Goal: Book appointment/travel/reservation

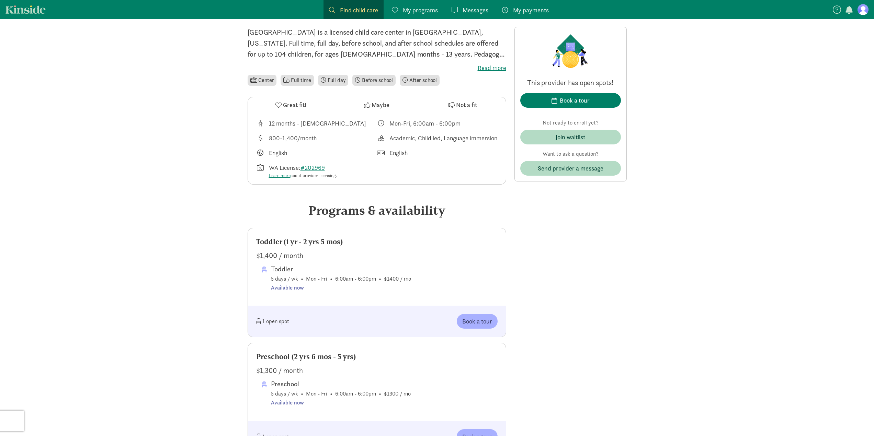
scroll to position [172, 0]
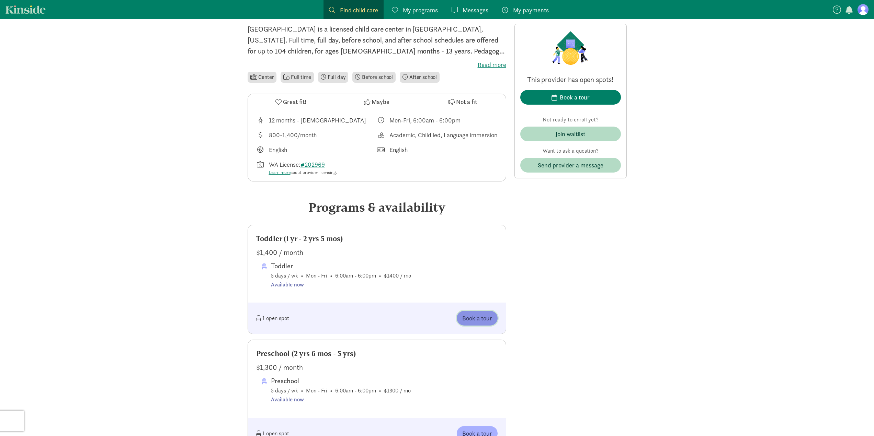
click at [478, 323] on span "Book a tour" at bounding box center [477, 318] width 30 height 9
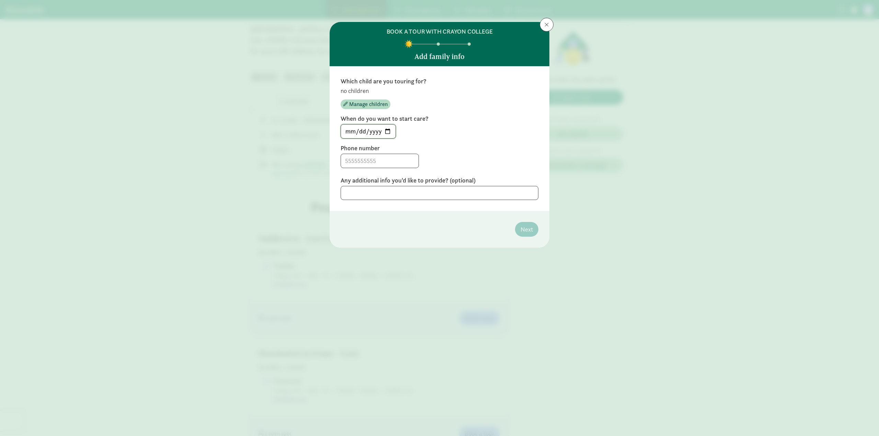
click at [388, 132] on input "[DATE]" at bounding box center [368, 132] width 55 height 14
type input "[DATE]"
click at [364, 162] on input at bounding box center [380, 161] width 78 height 14
click at [485, 198] on textarea at bounding box center [439, 193] width 198 height 14
click at [391, 161] on input "5095417602" at bounding box center [380, 161] width 78 height 14
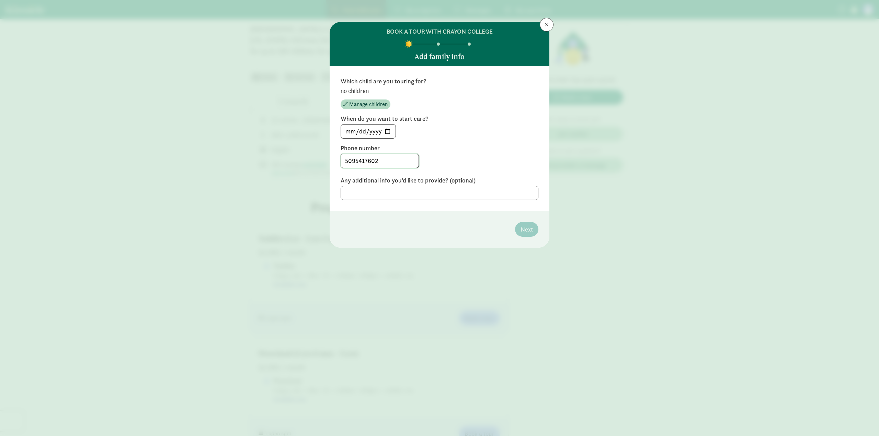
click at [356, 162] on input "5095417602" at bounding box center [380, 161] width 78 height 14
click at [366, 158] on input "509-5417602" at bounding box center [380, 161] width 78 height 14
type input "[PHONE_NUMBER]"
click at [438, 192] on textarea at bounding box center [439, 193] width 198 height 14
click at [375, 105] on span "Manage children" at bounding box center [368, 104] width 38 height 8
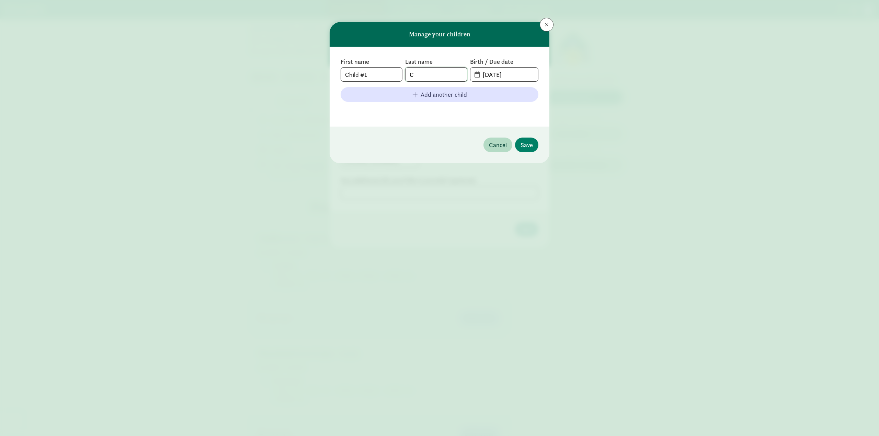
drag, startPoint x: 445, startPoint y: 72, endPoint x: 428, endPoint y: 76, distance: 16.9
click at [428, 76] on input "C" at bounding box center [435, 75] width 61 height 14
drag, startPoint x: 378, startPoint y: 77, endPoint x: 247, endPoint y: 70, distance: 130.6
click at [247, 70] on div "Manage your children First name Child #1 Last name C Birth / Due date [DATE] Ad…" at bounding box center [439, 218] width 879 height 436
type input "Catalina"
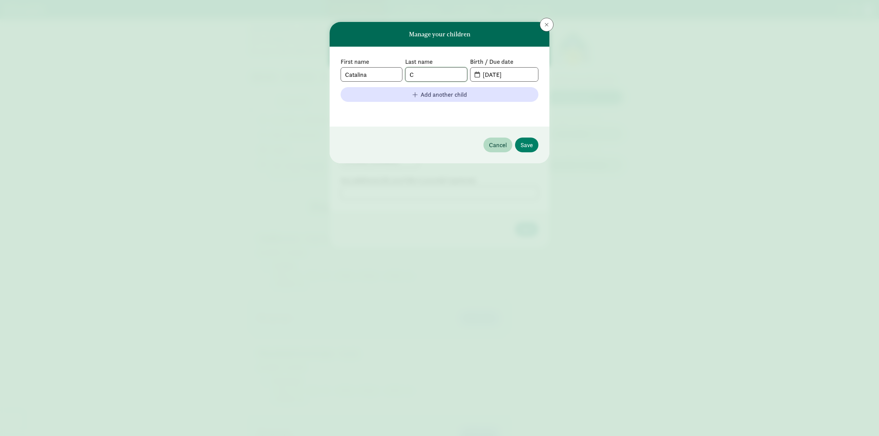
click at [434, 81] on input "C" at bounding box center [435, 75] width 61 height 14
type input "[PERSON_NAME]"
click at [511, 79] on input "[DATE]" at bounding box center [507, 75] width 59 height 14
drag, startPoint x: 518, startPoint y: 73, endPoint x: 459, endPoint y: 68, distance: 58.9
click at [459, 68] on div "First name [PERSON_NAME] Last name [PERSON_NAME] Birth / Due date [DATE]" at bounding box center [439, 70] width 198 height 24
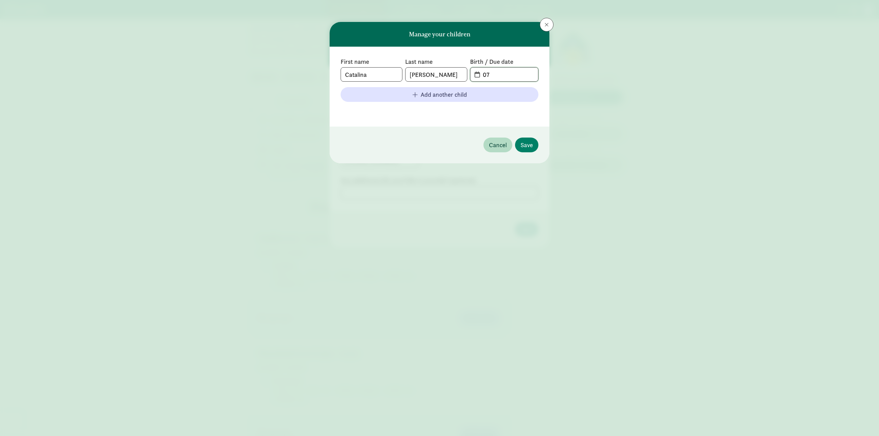
type input "0"
type input "[DATE]"
drag, startPoint x: 525, startPoint y: 144, endPoint x: 526, endPoint y: 139, distance: 5.3
click at [525, 144] on span "Save" at bounding box center [526, 144] width 12 height 9
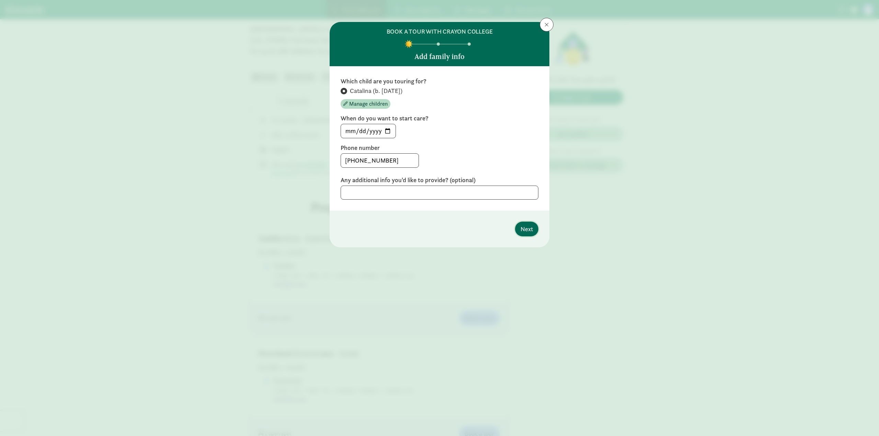
click at [523, 228] on span "Next" at bounding box center [526, 228] width 12 height 9
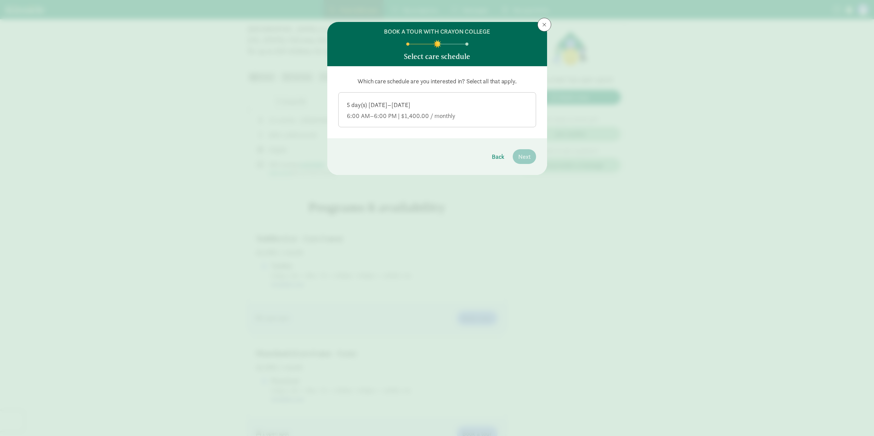
click at [460, 122] on label "5 day(s) [DATE]–[DATE] 6:00 AM–6:00 PM | $1,400.00 / monthly" at bounding box center [436, 109] width 197 height 33
click at [0, 0] on input "5 day(s) [DATE]–[DATE] 6:00 AM–6:00 PM | $1,400.00 / monthly" at bounding box center [0, 0] width 0 height 0
click at [520, 159] on span "Next" at bounding box center [524, 156] width 12 height 9
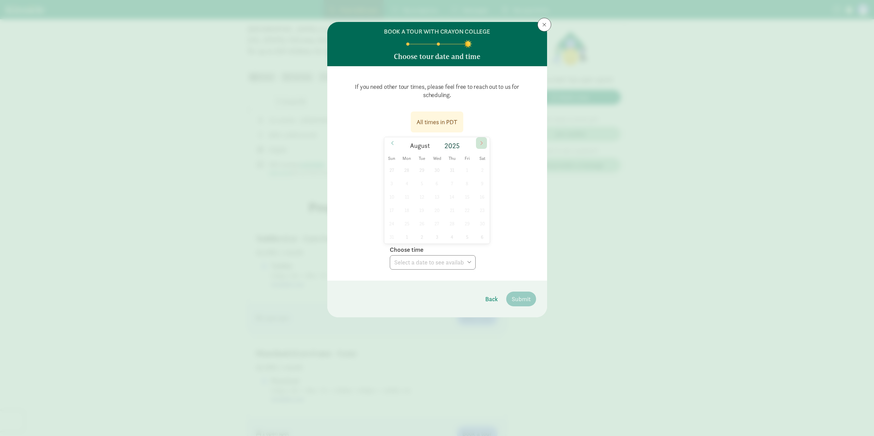
click at [481, 144] on icon at bounding box center [482, 143] width 2 height 4
click at [419, 168] on span "2" at bounding box center [421, 169] width 13 height 13
click at [458, 264] on select "Choose time 04:30 PM" at bounding box center [433, 262] width 86 height 14
click at [436, 171] on span "3" at bounding box center [436, 169] width 13 height 13
click at [436, 259] on select "Choose time 09:00 AM 09:30 AM 10:00 AM 10:30 AM 11:00 AM 11:30 AM 12:00 PM 12:3…" at bounding box center [433, 262] width 86 height 14
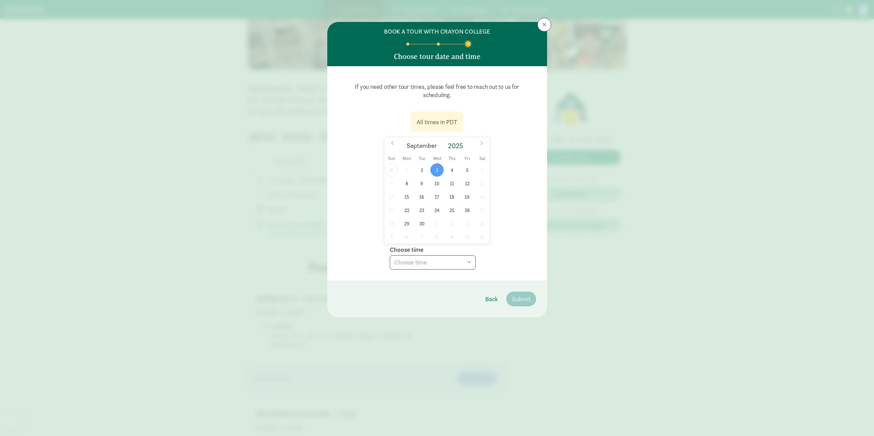
scroll to position [103, 0]
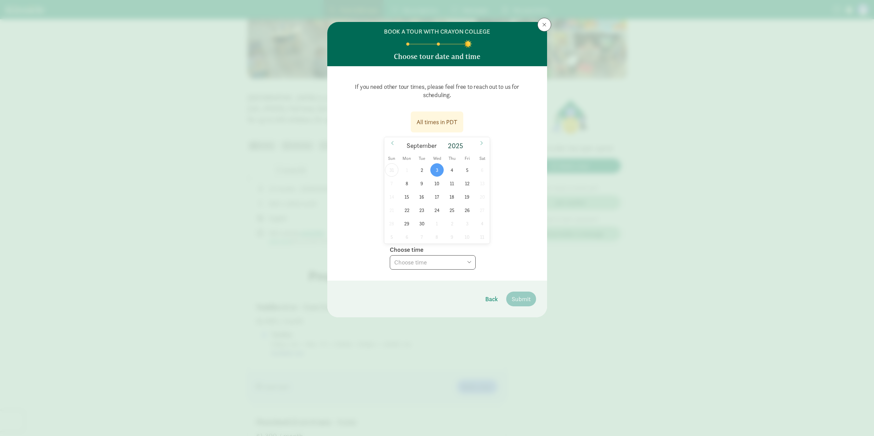
click at [422, 265] on select "Choose time 09:00 AM 09:30 AM 10:00 AM 10:30 AM 11:00 AM 11:30 AM 12:00 PM 12:3…" at bounding box center [433, 262] width 86 height 14
click at [421, 264] on select "Choose time 09:00 AM 09:30 AM 10:00 AM 10:30 AM 11:00 AM 11:30 AM 12:00 PM 12:3…" at bounding box center [433, 262] width 86 height 14
click at [421, 170] on span "2" at bounding box center [421, 169] width 13 height 13
click at [441, 262] on select "Choose time 04:30 PM" at bounding box center [433, 262] width 86 height 14
select select "[DATE]T16:30:00.000-07:00"
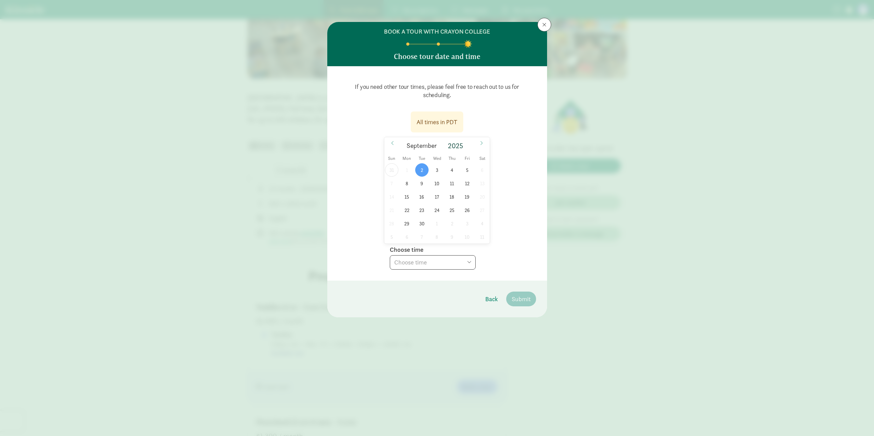
click at [390, 255] on select "Choose time 04:30 PM" at bounding box center [433, 262] width 86 height 14
click at [528, 297] on span "Submit" at bounding box center [520, 298] width 19 height 9
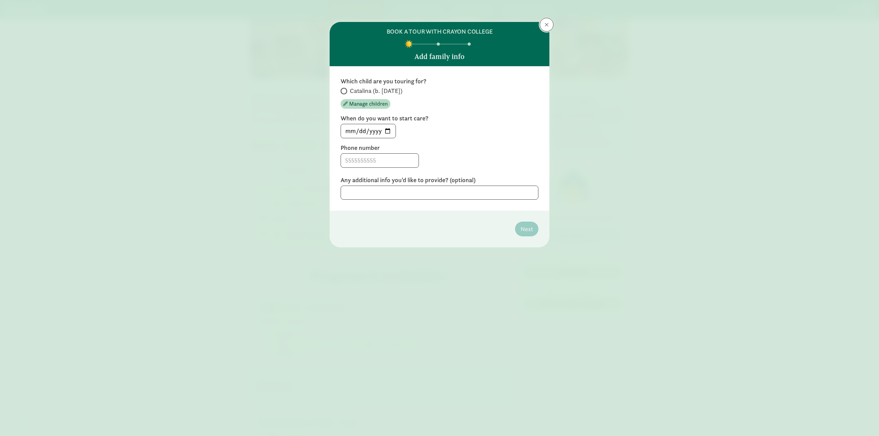
click at [545, 29] on button at bounding box center [547, 25] width 14 height 14
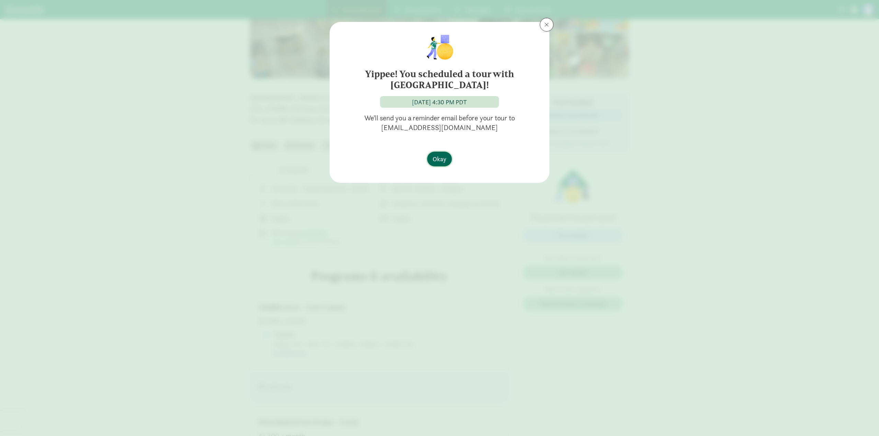
click at [441, 162] on span "Okay" at bounding box center [439, 158] width 14 height 9
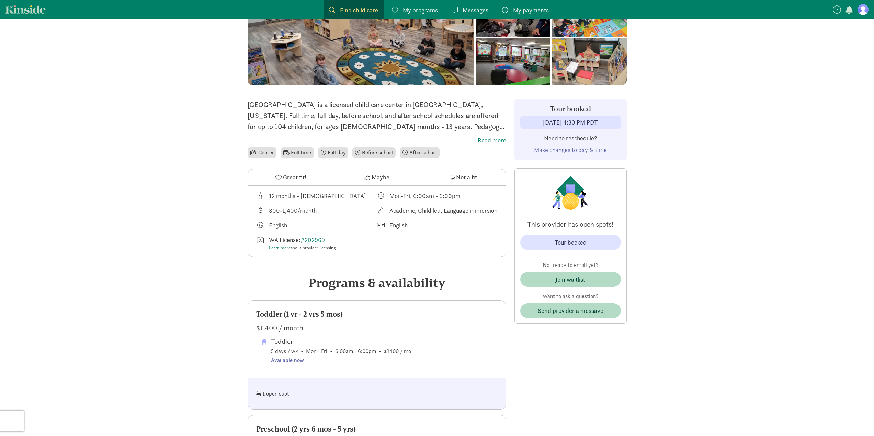
scroll to position [0, 0]
